Goal: Use online tool/utility: Utilize a website feature to perform a specific function

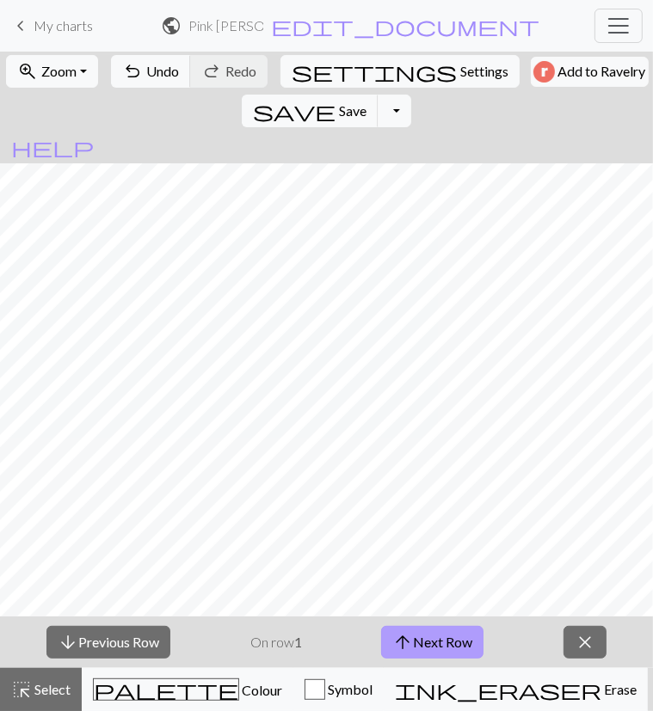
click at [434, 636] on button "arrow_upward Next Row" at bounding box center [432, 642] width 102 height 33
click at [434, 632] on button "arrow_upward Next Row" at bounding box center [432, 642] width 102 height 33
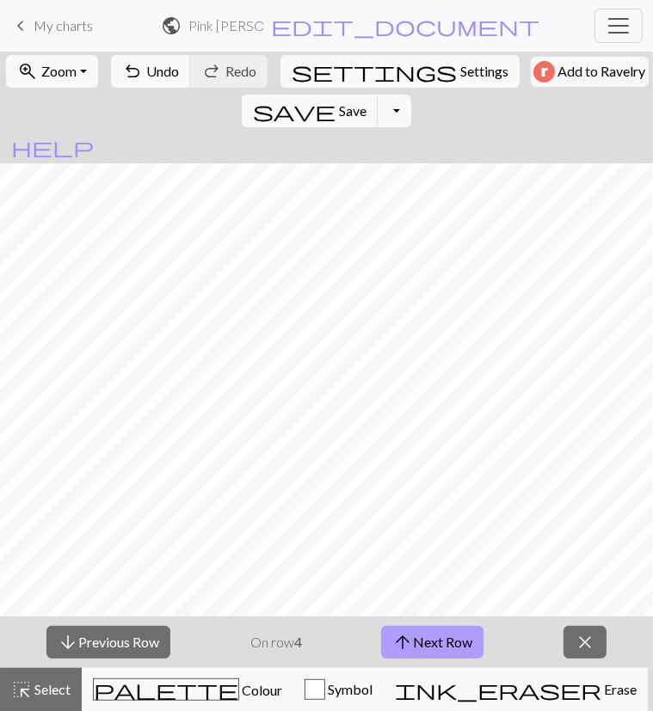
click at [434, 632] on button "arrow_upward Next Row" at bounding box center [432, 642] width 102 height 33
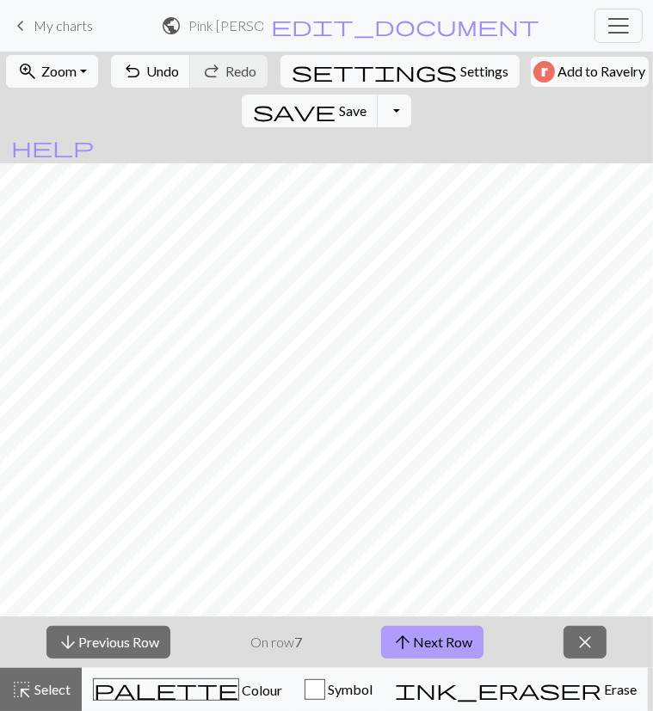
click at [434, 632] on button "arrow_upward Next Row" at bounding box center [432, 642] width 102 height 33
click at [434, 632] on button "arrow_upward Next Row" at bounding box center [436, 642] width 102 height 33
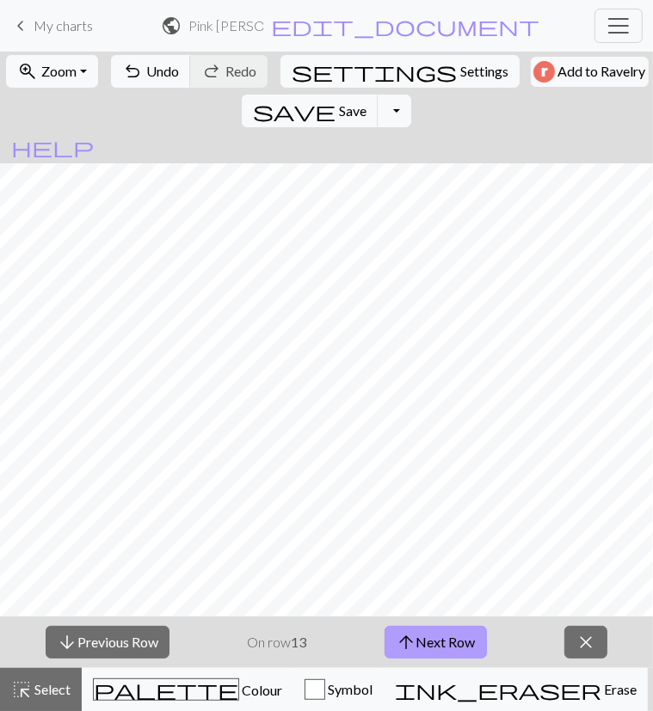
click at [434, 632] on button "arrow_upward Next Row" at bounding box center [436, 642] width 102 height 33
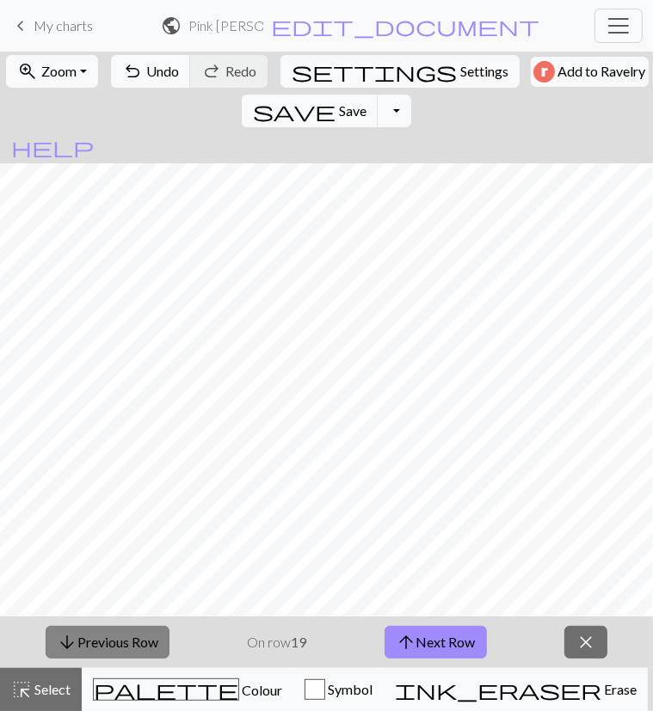
click at [148, 651] on button "arrow_downward Previous Row" at bounding box center [108, 642] width 124 height 33
